Goal: Task Accomplishment & Management: Manage account settings

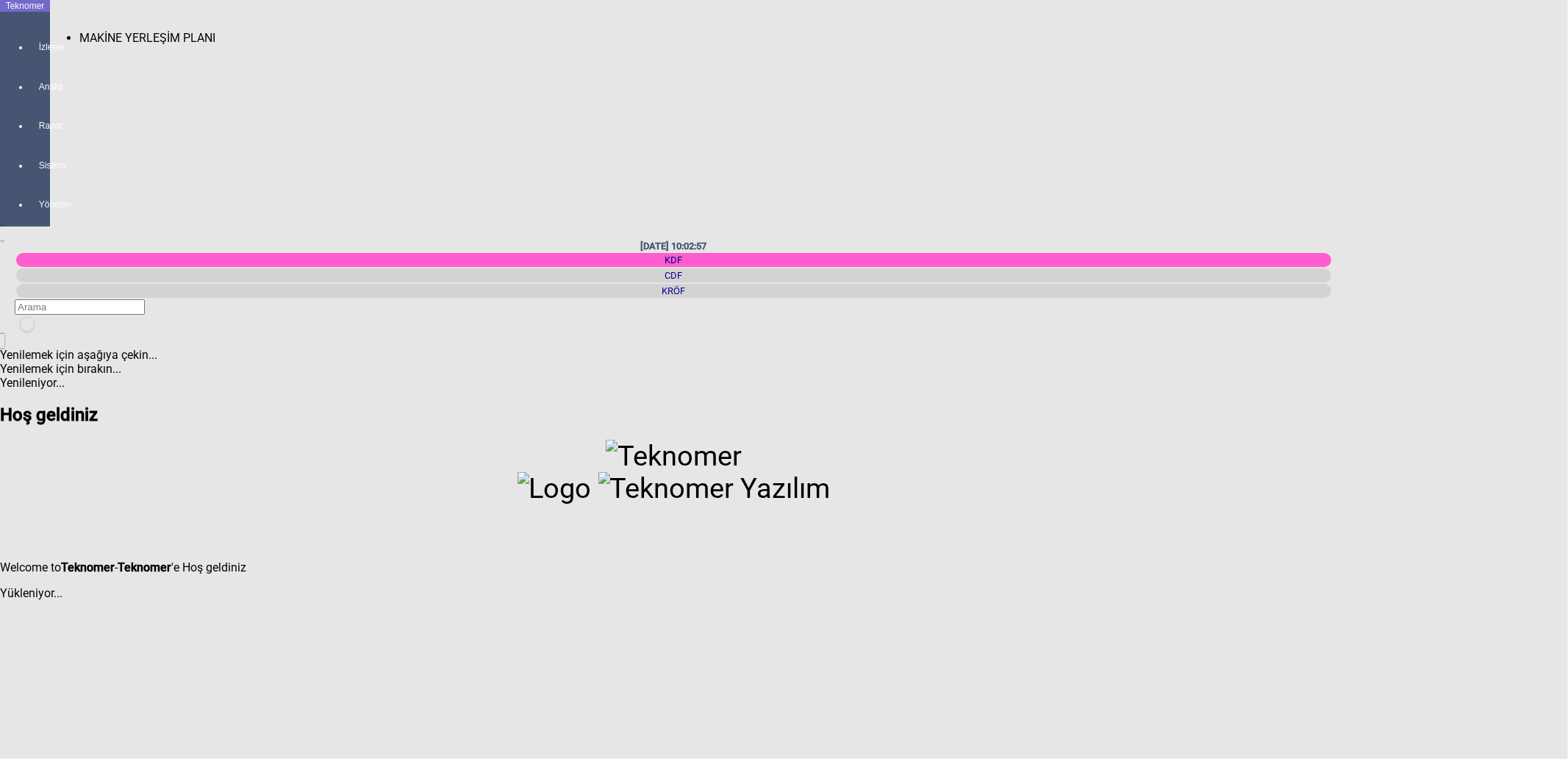
click at [34, 61] on div at bounding box center [39, 61] width 21 height 0
click at [80, 33] on span "MAKİNE YERLEŞİM PLANI" at bounding box center [148, 38] width 136 height 14
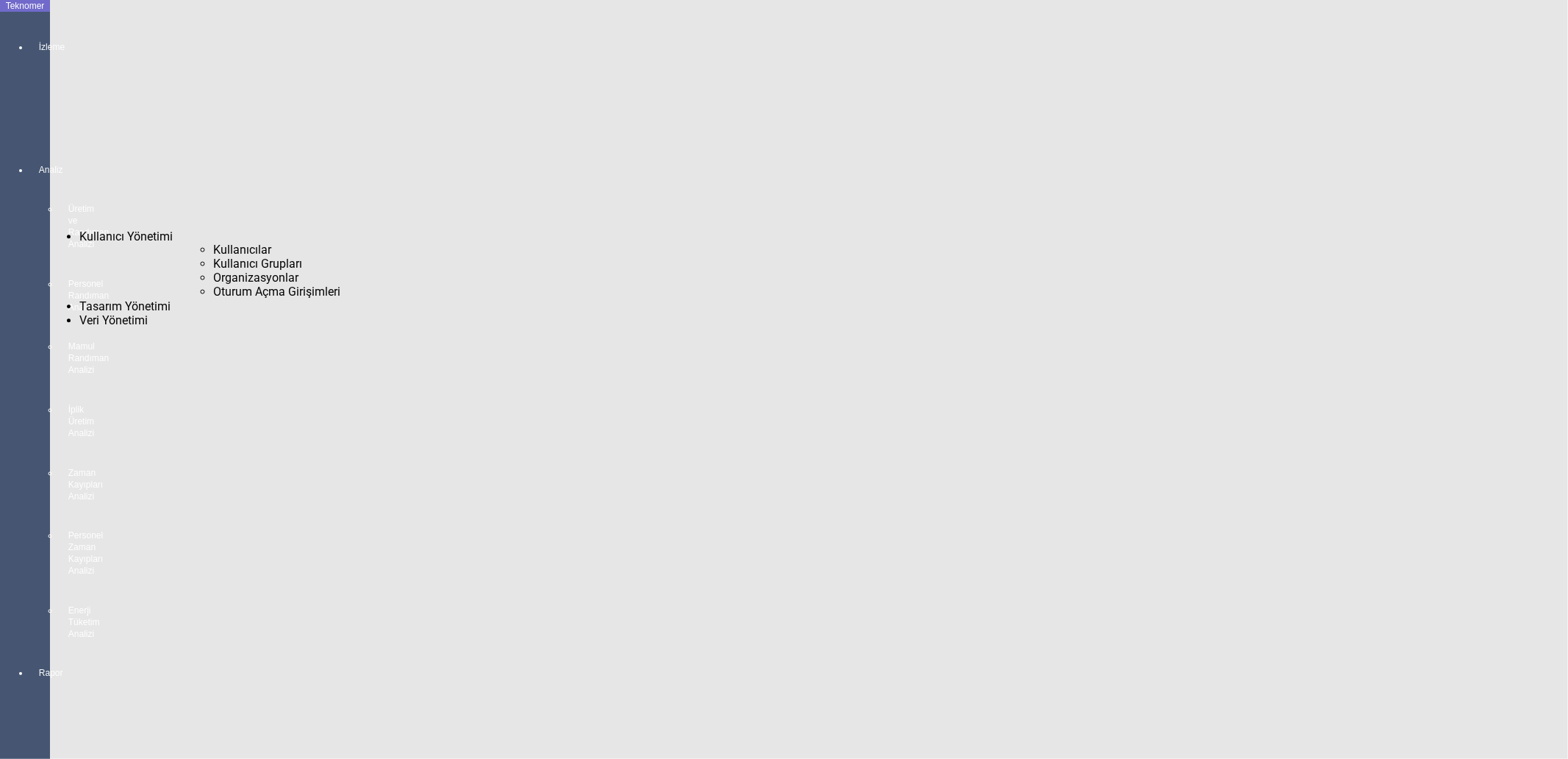
click at [232, 243] on span "Kullanıcılar" at bounding box center [242, 250] width 58 height 14
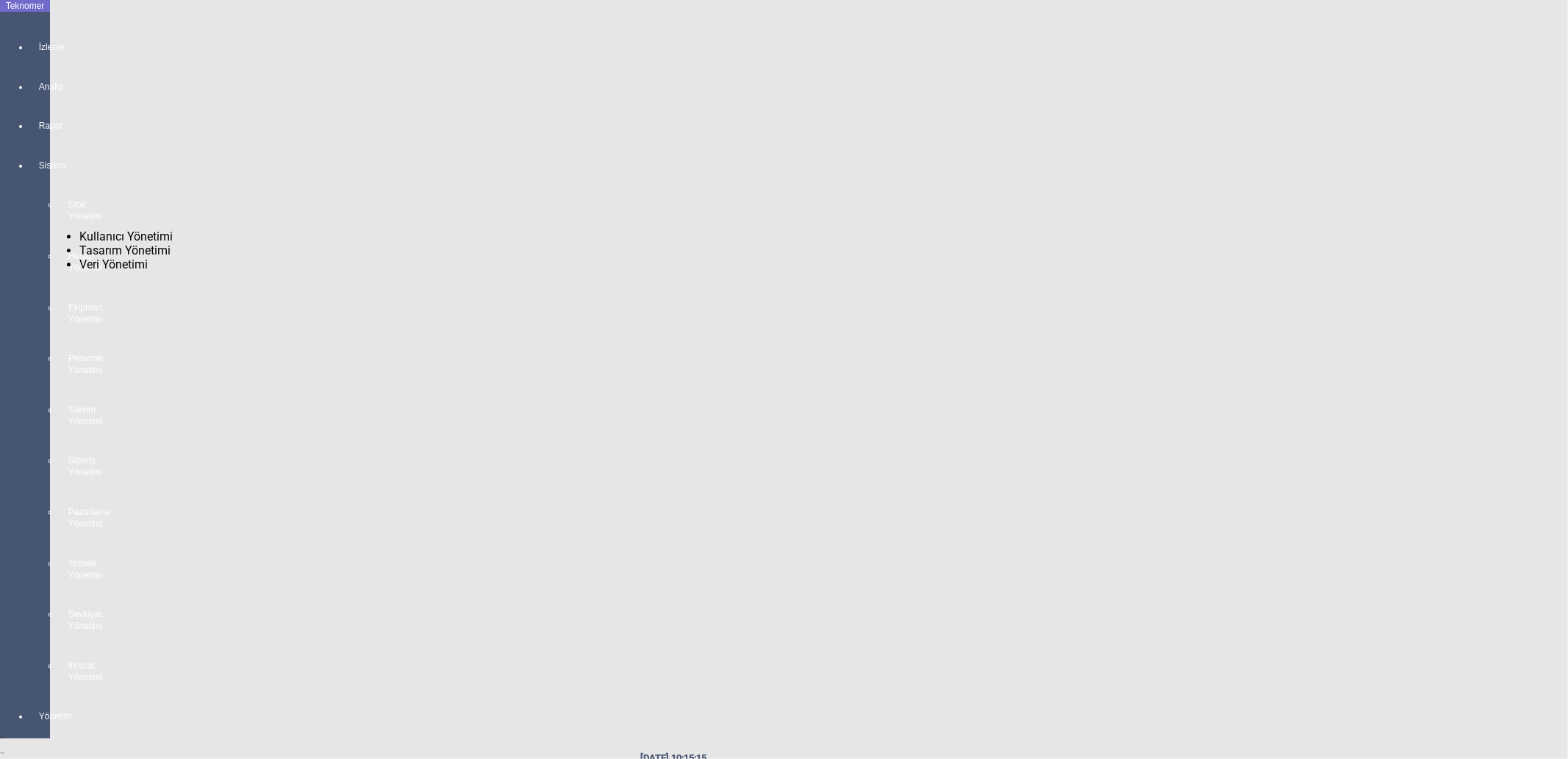
click at [29, 690] on div "Yönetim" at bounding box center [39, 710] width 21 height 40
click at [220, 243] on span "Kullanıcılar" at bounding box center [242, 250] width 58 height 14
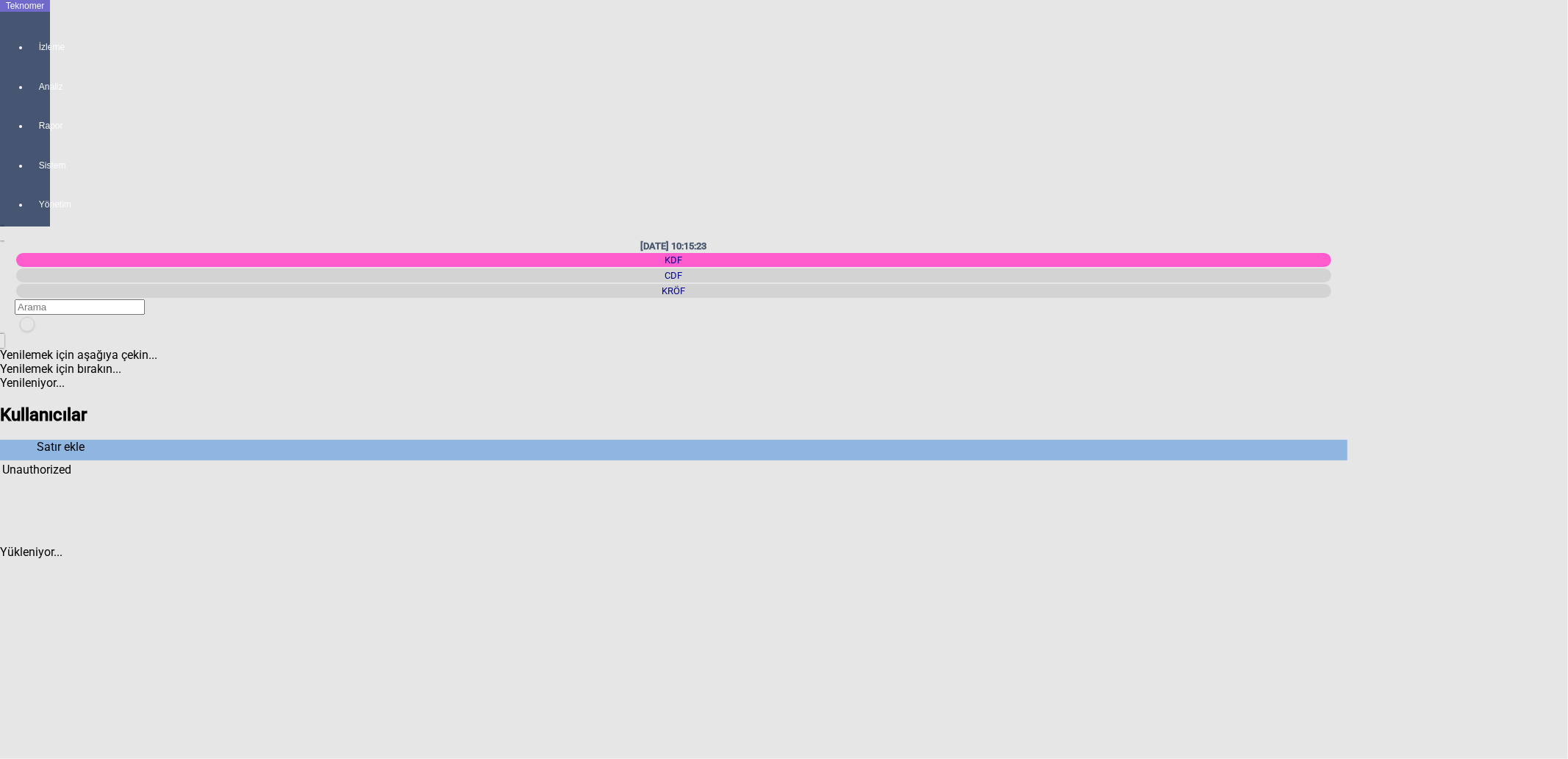
drag, startPoint x: 111, startPoint y: 71, endPoint x: 47, endPoint y: 74, distance: 64.1
click at [47, 74] on div "Teknomer İzleme Analiz Rapor Sistem Yönetim 13/08/2025 10:15:23 KDF CDF KRÖF Ye…" at bounding box center [674, 312] width 1348 height 625
click at [71, 463] on div "Unauthorized" at bounding box center [37, 469] width 69 height 14
drag, startPoint x: 121, startPoint y: 71, endPoint x: 50, endPoint y: 76, distance: 71.2
click at [50, 463] on div "Unauthorized" at bounding box center [37, 469] width 69 height 14
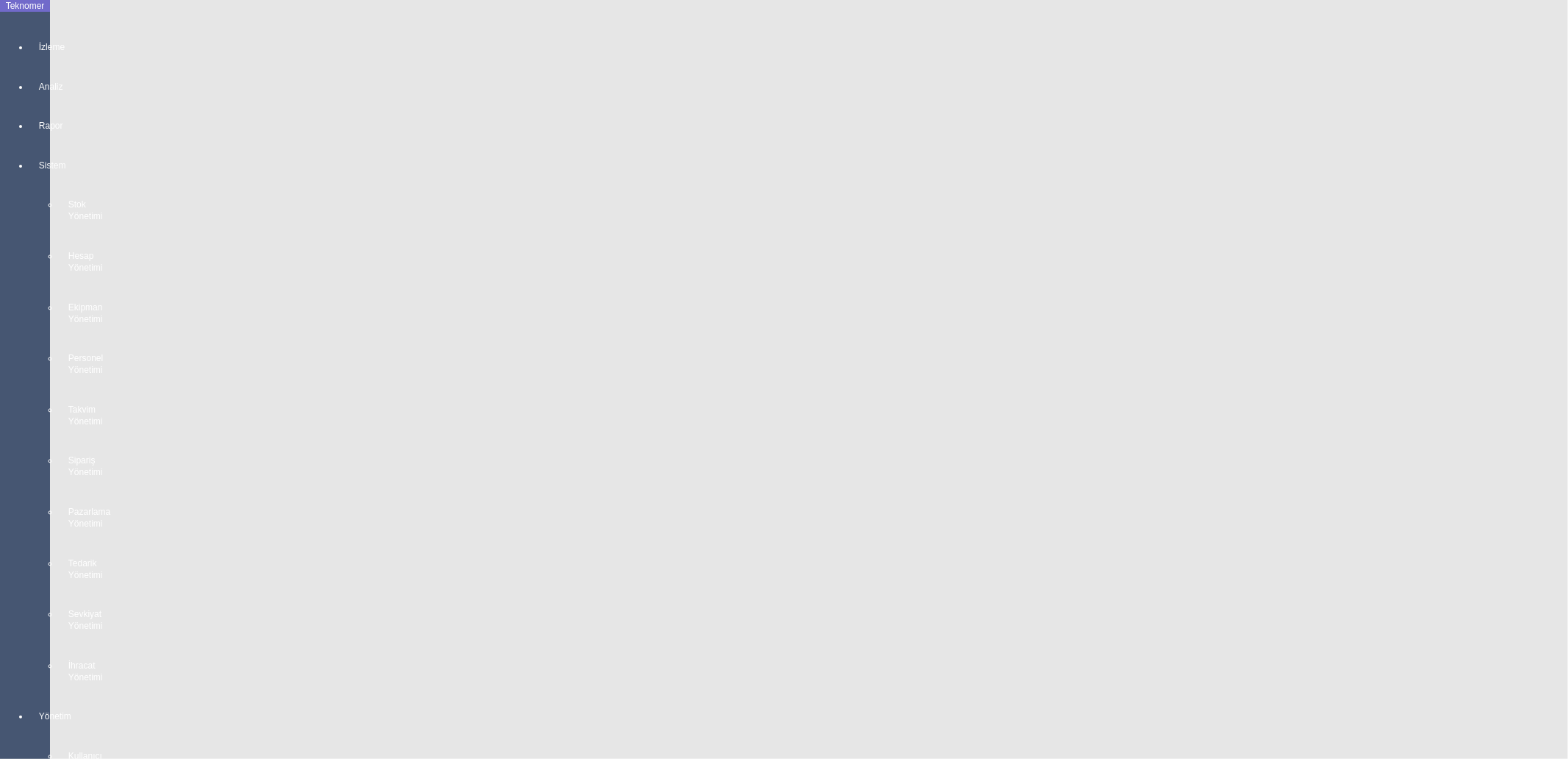
click at [80, 231] on span "Kullanıcı Yönetimi" at bounding box center [126, 237] width 93 height 14
click at [213, 243] on span "Kullanıcılar" at bounding box center [242, 250] width 58 height 14
click at [1482, 130] on span "Oturumu Kapat" at bounding box center [1524, 137] width 85 height 14
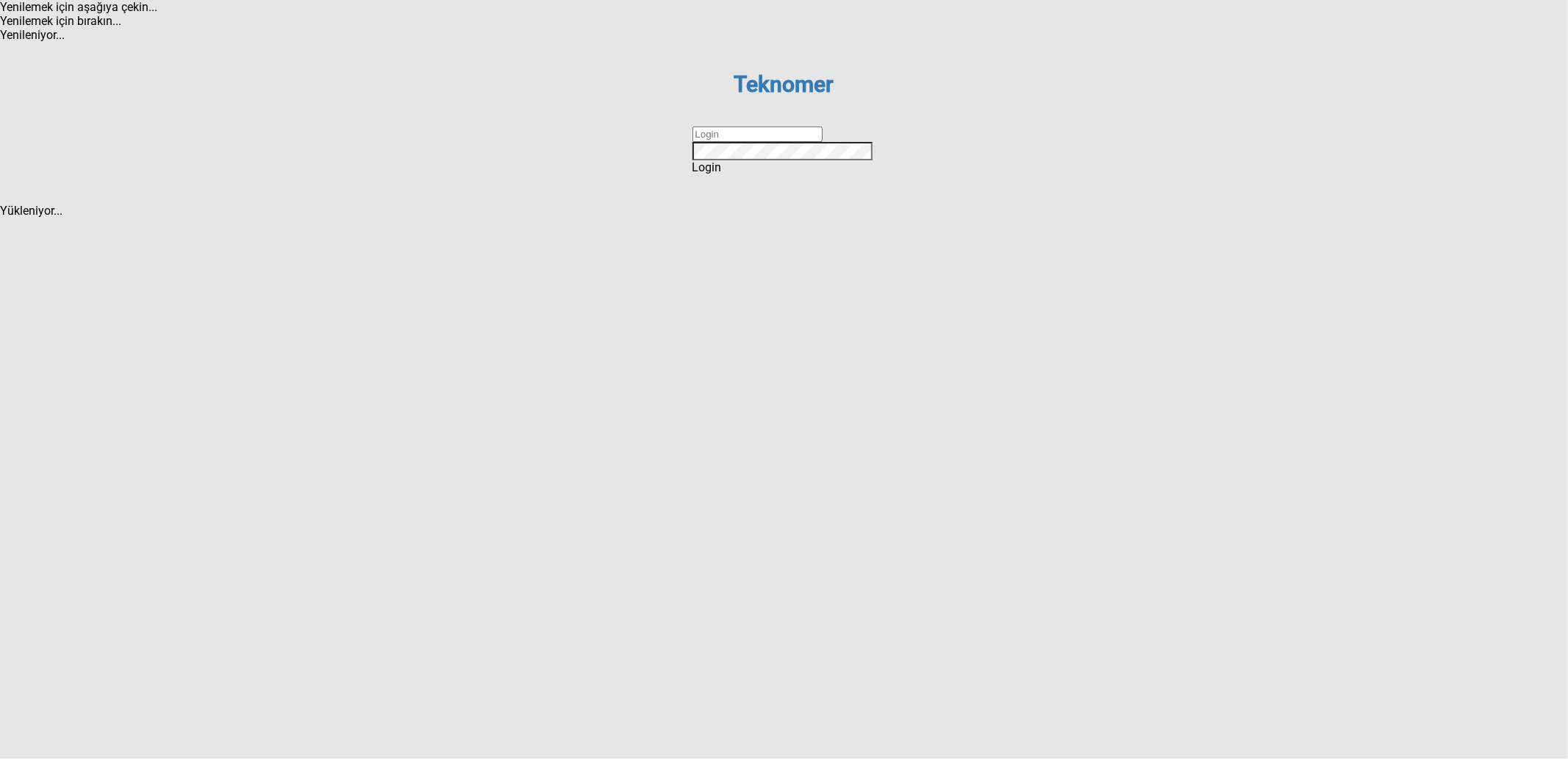
click at [798, 142] on input "text" at bounding box center [757, 134] width 130 height 15
click at [784, 142] on input "text" at bounding box center [757, 134] width 130 height 15
click at [783, 142] on input "text" at bounding box center [757, 134] width 130 height 15
click at [760, 142] on input "text" at bounding box center [757, 134] width 130 height 15
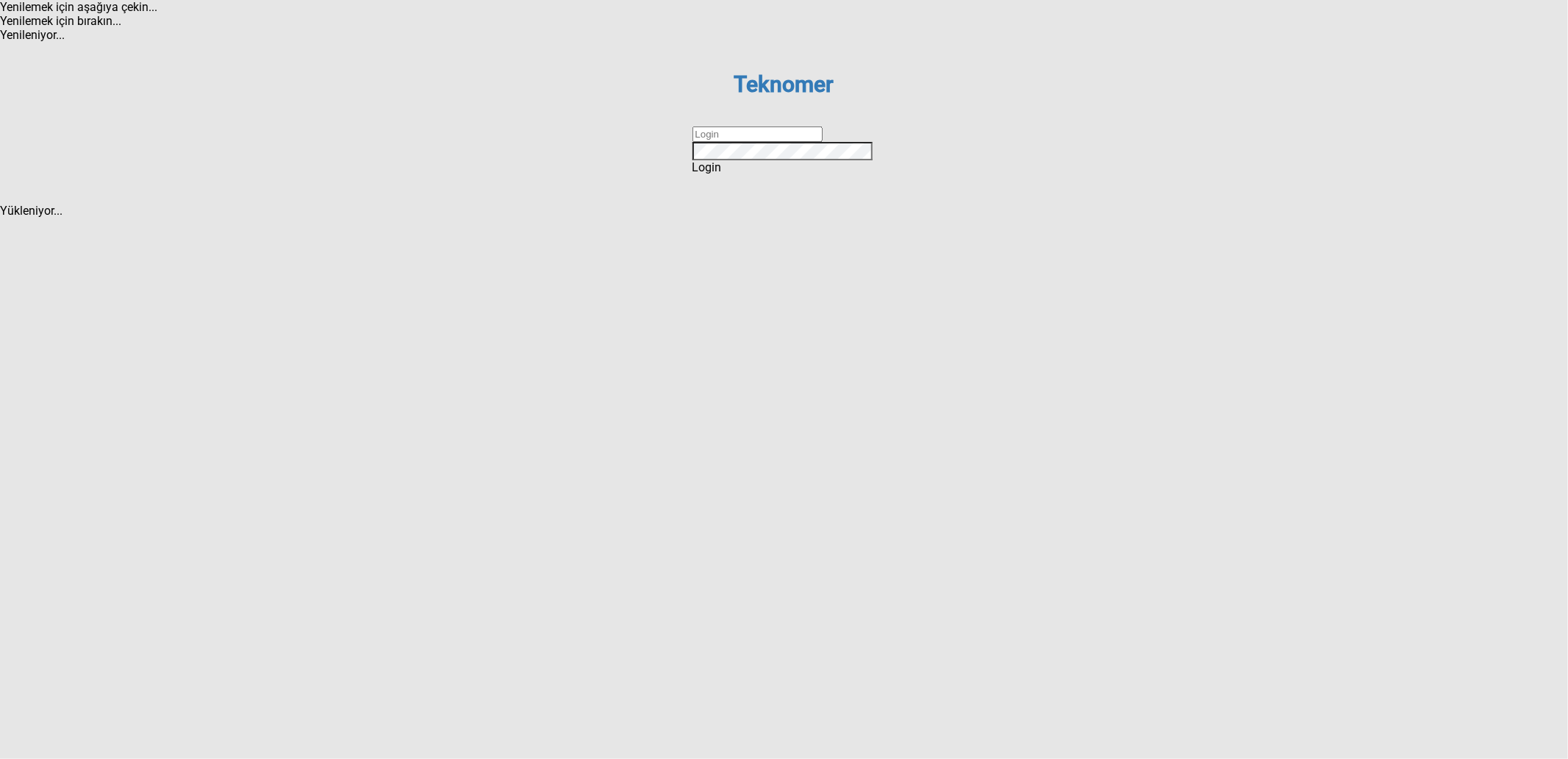
click at [769, 142] on input "text" at bounding box center [757, 134] width 130 height 15
click at [763, 142] on input "text" at bounding box center [757, 134] width 130 height 15
type input "bilgiislem"
click at [766, 204] on div "Teknomer Sign In to your account bilgiislem Remember me Login Forgot password ?…" at bounding box center [784, 123] width 243 height 162
click at [772, 175] on div "Login" at bounding box center [784, 167] width 184 height 14
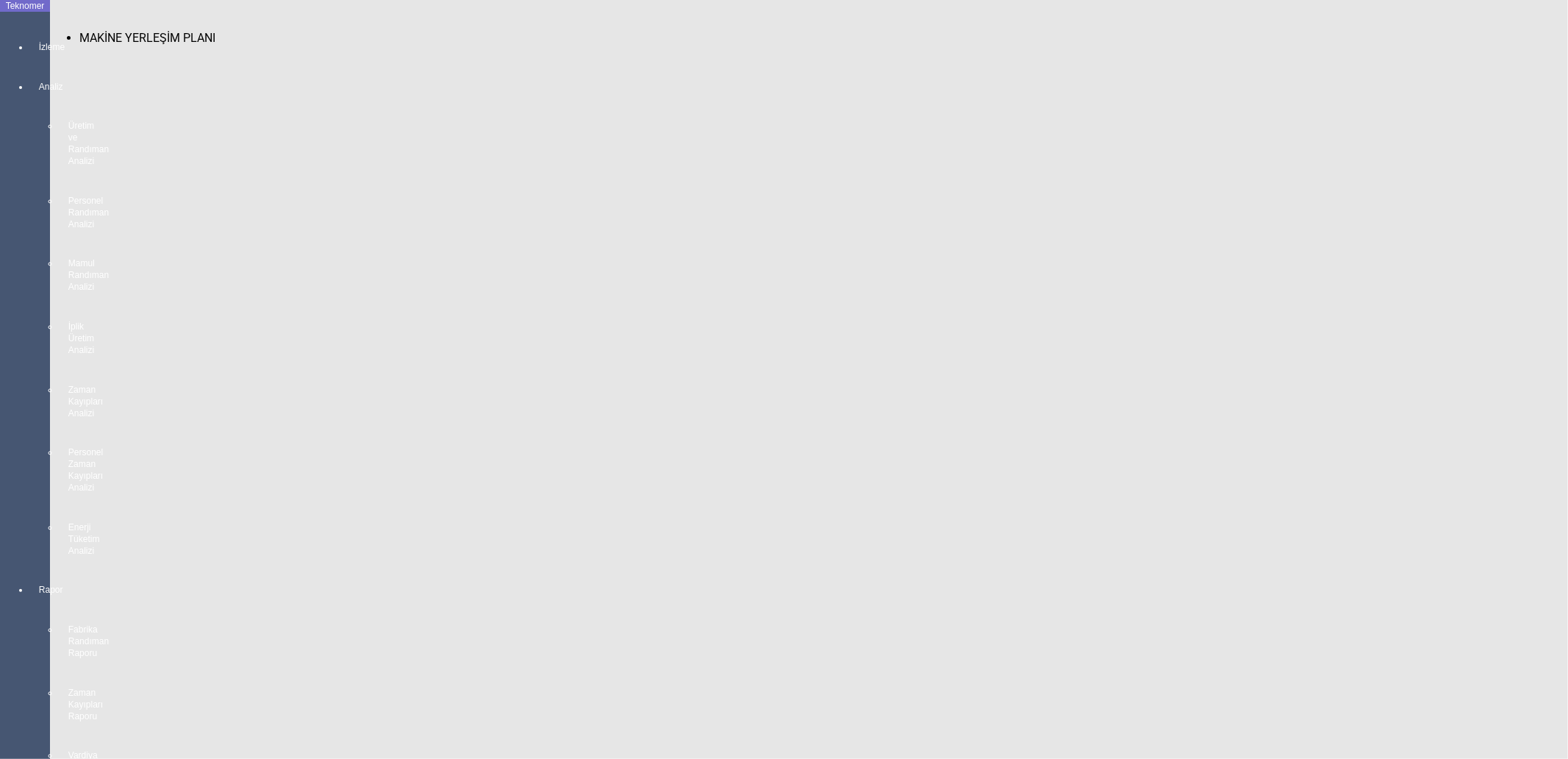
click at [96, 230] on span "Kullanıcı Yönetimi" at bounding box center [126, 237] width 93 height 14
click at [213, 243] on span "Kullanıcılar" at bounding box center [242, 250] width 58 height 14
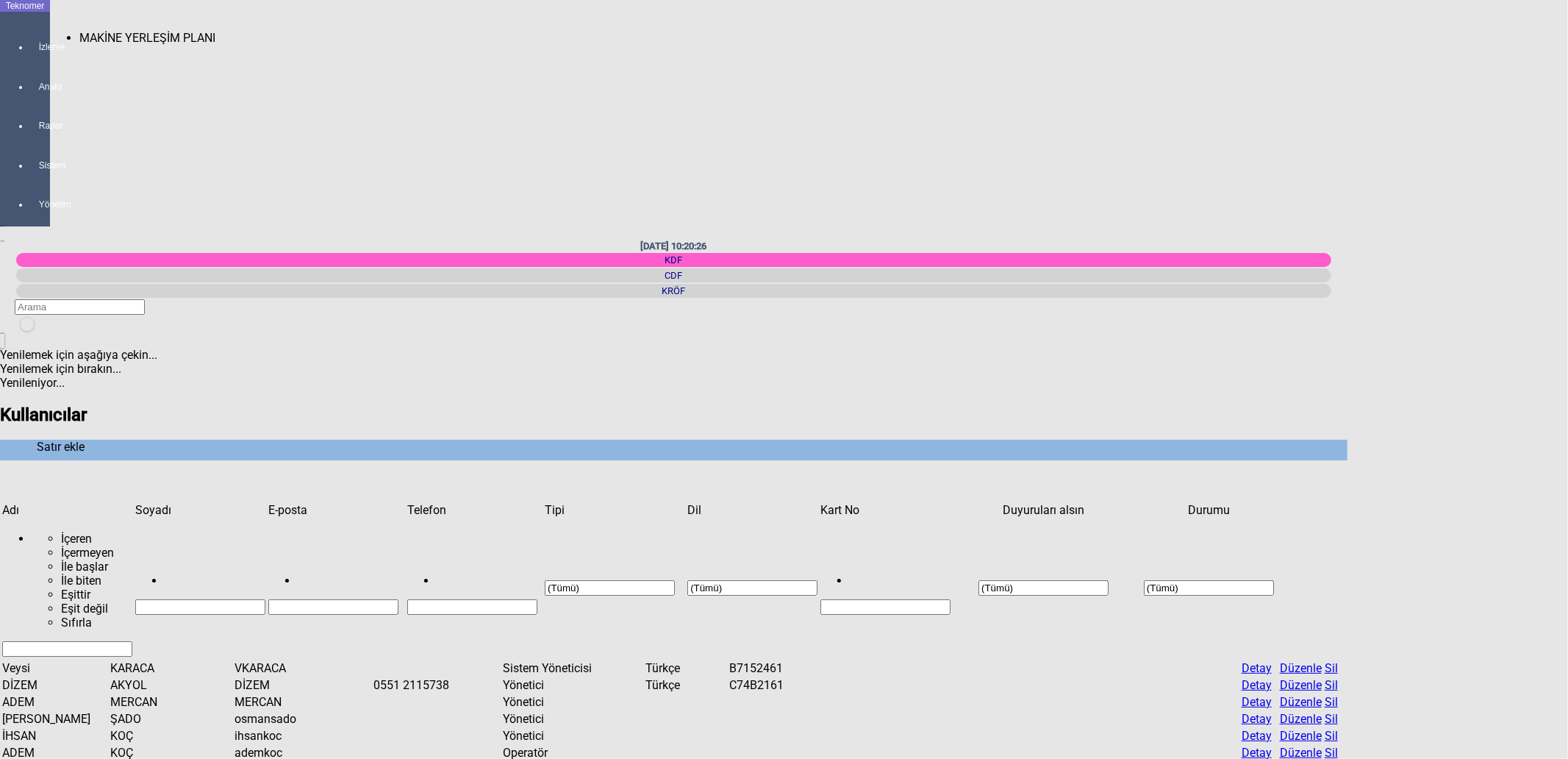
click at [32, 61] on div at bounding box center [39, 61] width 21 height 0
click at [80, 31] on span "MAKİNE YERLEŞİM PLANI" at bounding box center [148, 38] width 136 height 14
